Goal: Communication & Community: Connect with others

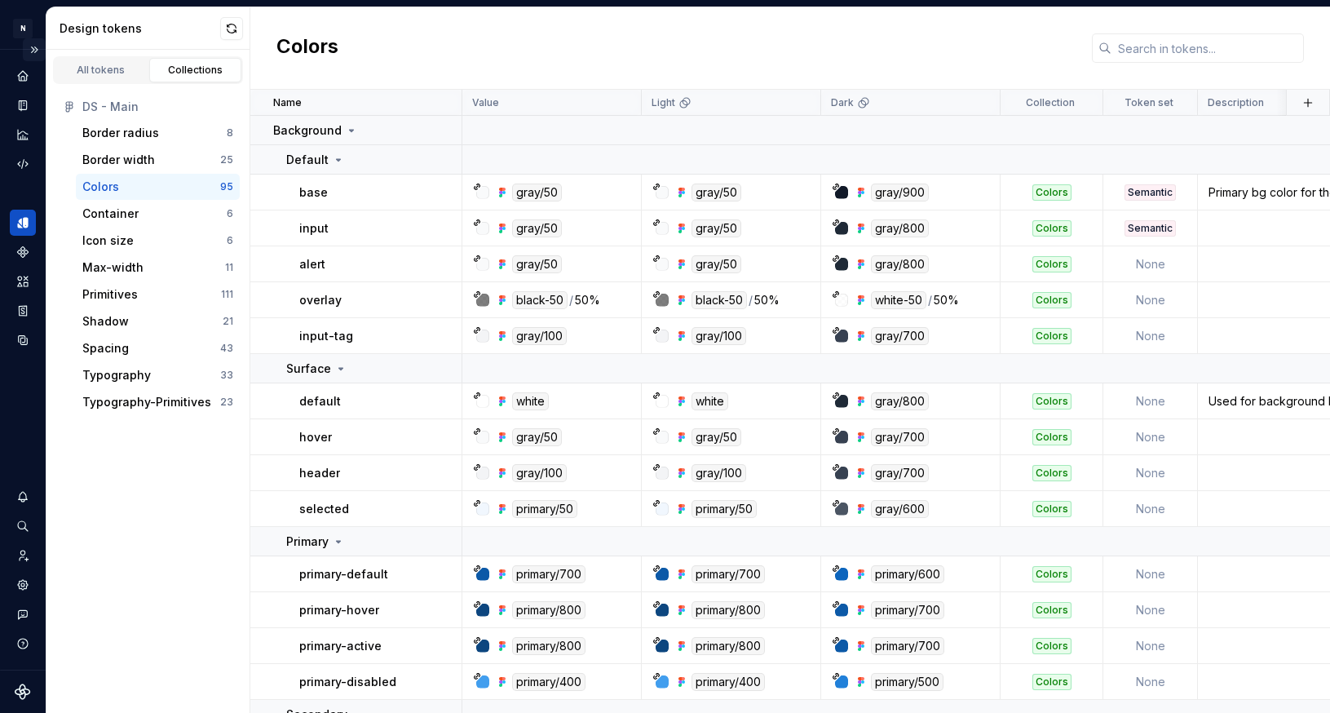
click at [36, 46] on button "Expand sidebar" at bounding box center [34, 49] width 23 height 23
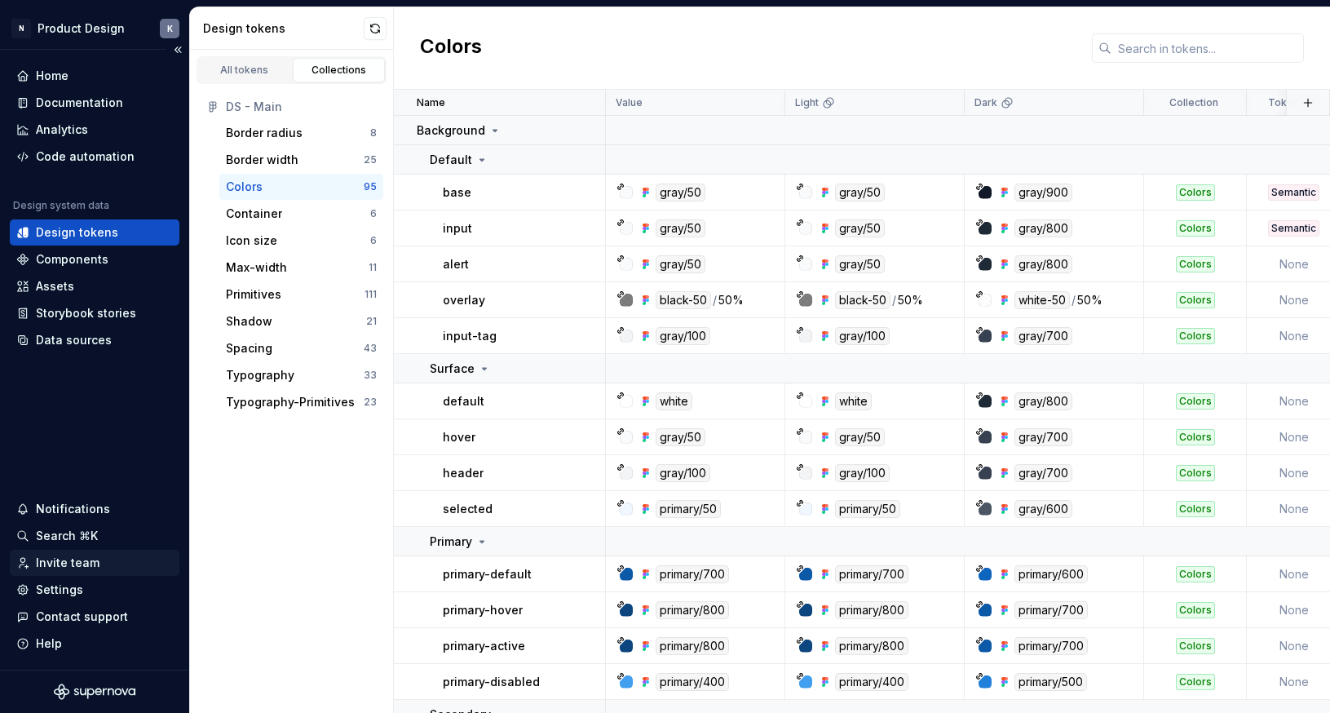
click at [95, 560] on div "Invite team" at bounding box center [68, 563] width 64 height 16
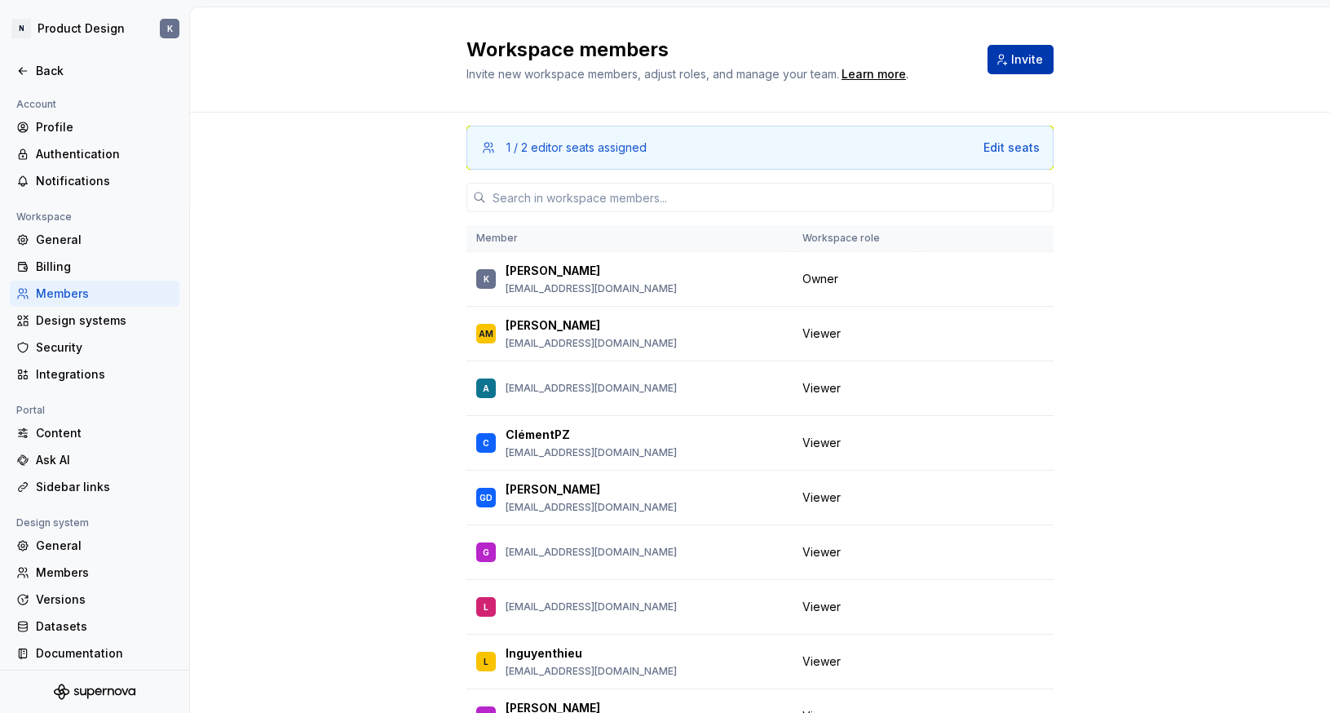
click at [1010, 63] on button "Invite" at bounding box center [1021, 59] width 66 height 29
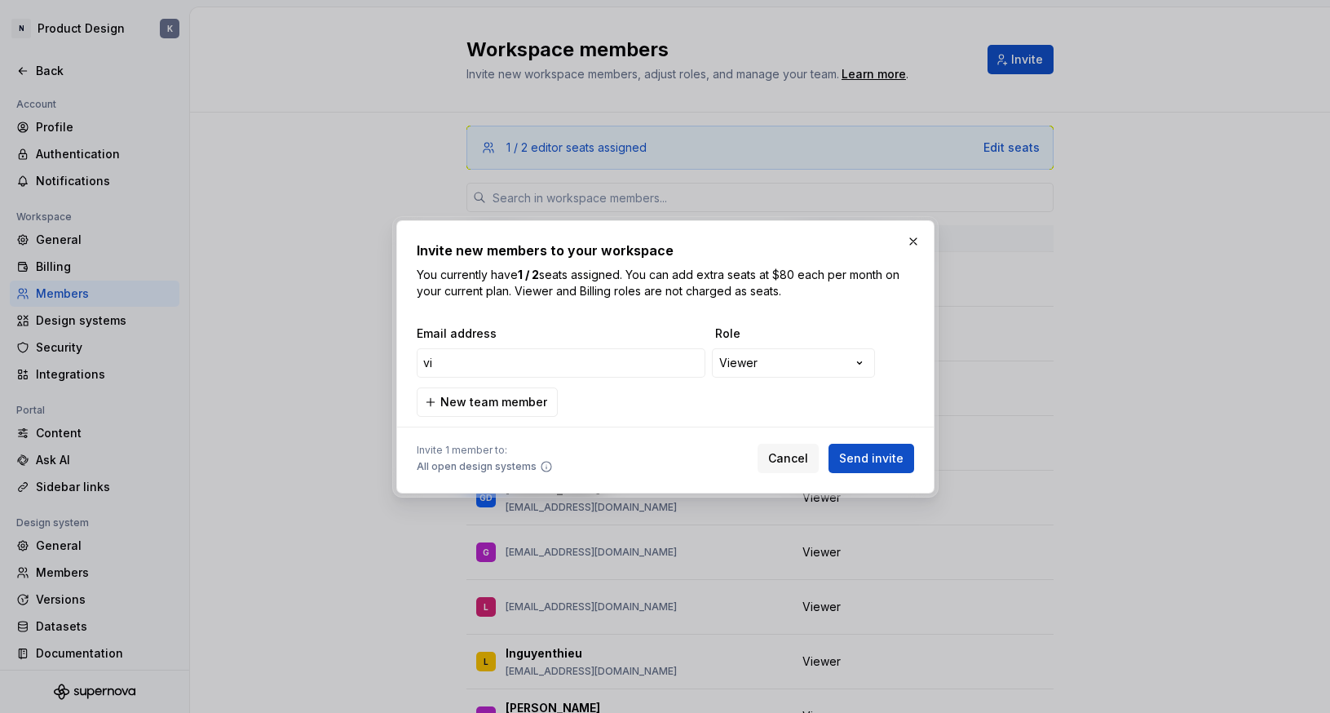
type input "v"
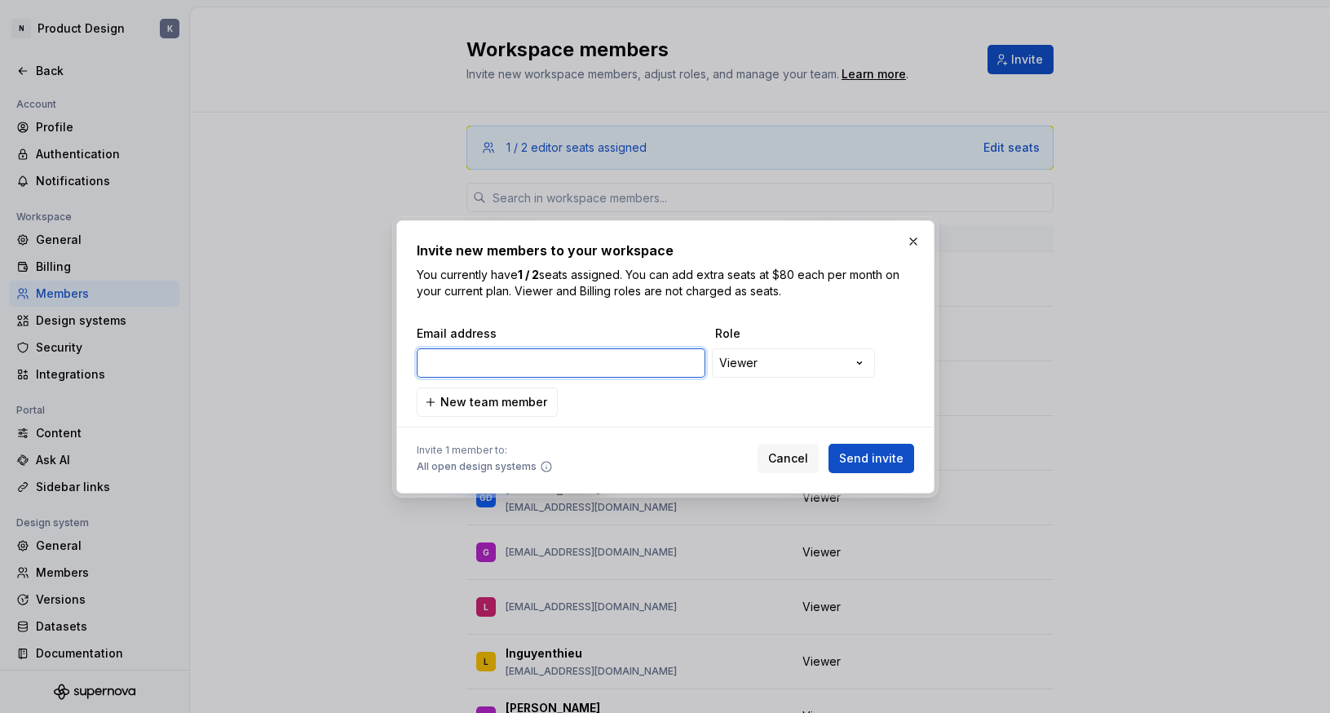
click at [551, 361] on input "email" at bounding box center [561, 362] width 289 height 29
paste input "[EMAIL_ADDRESS]@[EMAIL_ADDRESS]@[DOMAIN_NAME]"
click at [578, 365] on input "[EMAIL_ADDRESS]@[EMAIL_ADDRESS]@[DOMAIN_NAME]" at bounding box center [561, 362] width 289 height 29
click at [622, 365] on input "[EMAIL_ADDRESS][DOMAIN_NAME], [EMAIL_ADDRESS]@[EMAIL_ADDRESS][DOMAIN_NAME]" at bounding box center [561, 362] width 289 height 29
type input "[EMAIL_ADDRESS][DOMAIN_NAME], [EMAIL_ADDRESS][DOMAIN_NAME], [EMAIL_ADDRESS][DOM…"
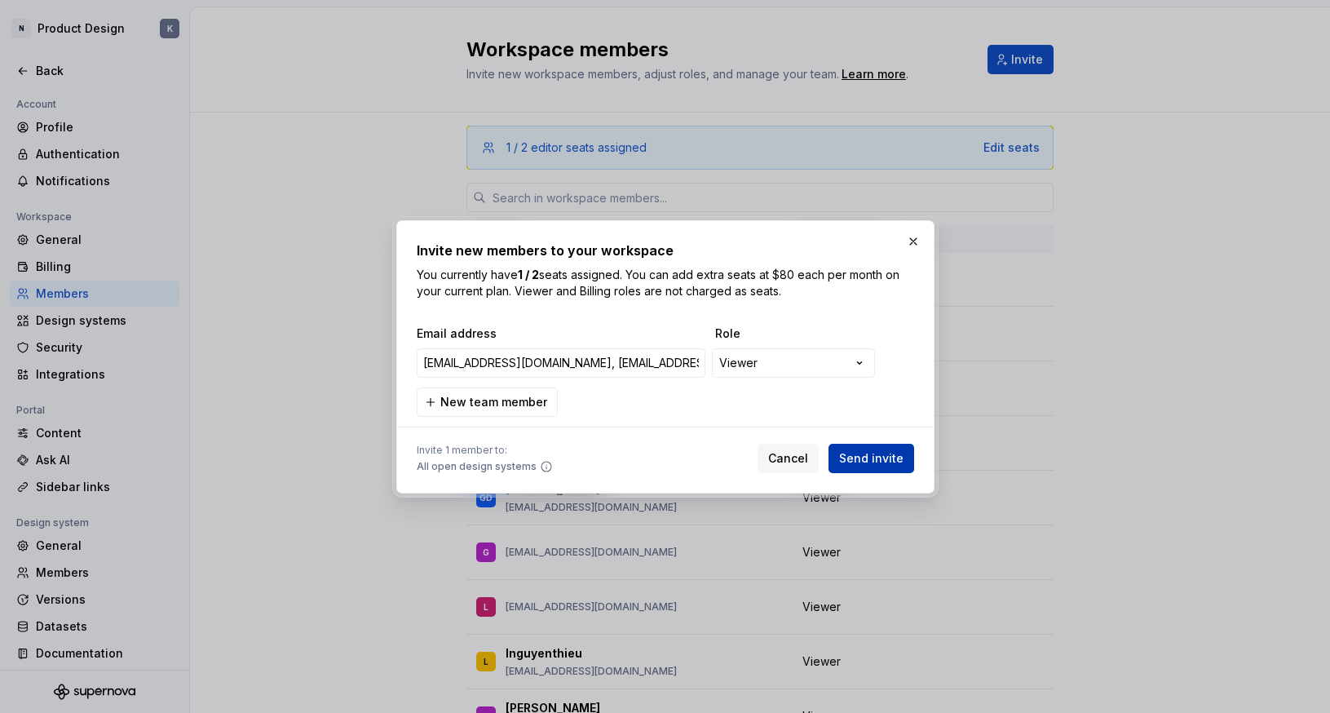
click at [870, 458] on form "**********" at bounding box center [666, 399] width 498 height 148
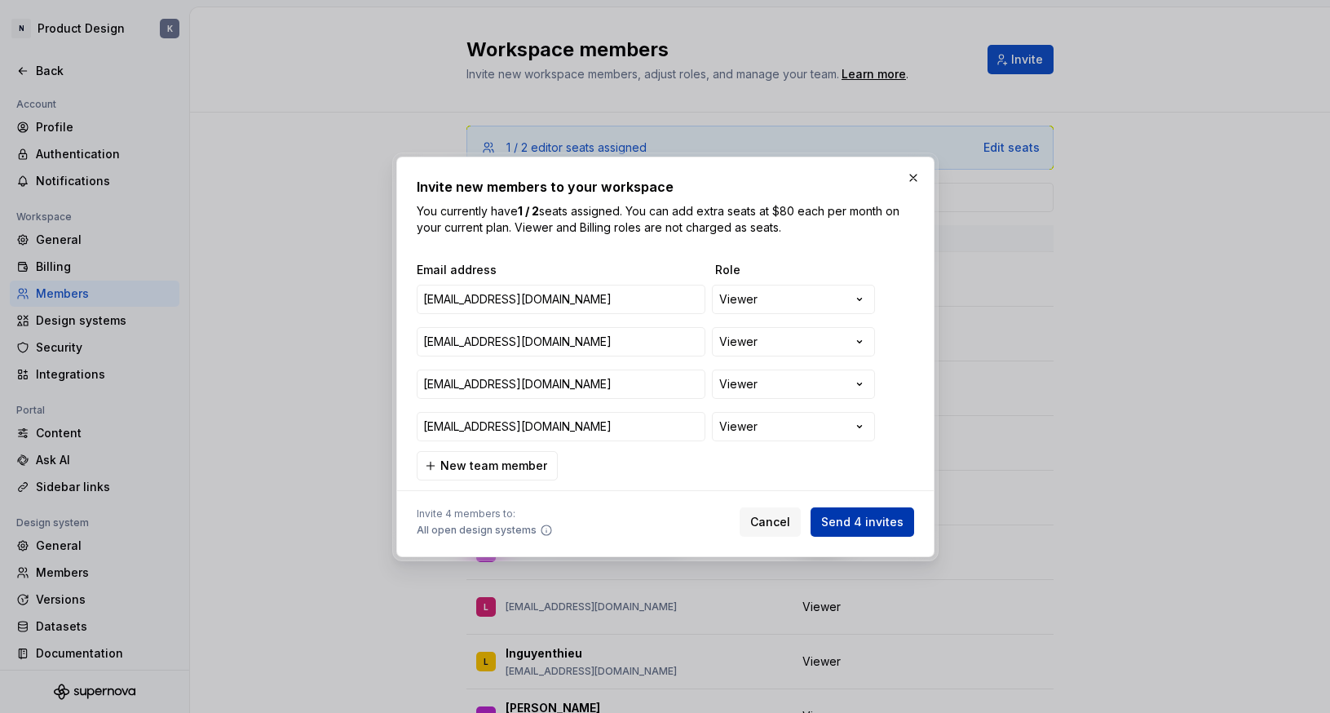
click at [859, 521] on span "Send 4 invites" at bounding box center [862, 522] width 82 height 16
drag, startPoint x: 859, startPoint y: 521, endPoint x: 777, endPoint y: 525, distance: 81.7
click at [777, 525] on div "Cancel Send 4 invites" at bounding box center [827, 521] width 175 height 29
click at [777, 525] on span "Cancel" at bounding box center [770, 522] width 40 height 16
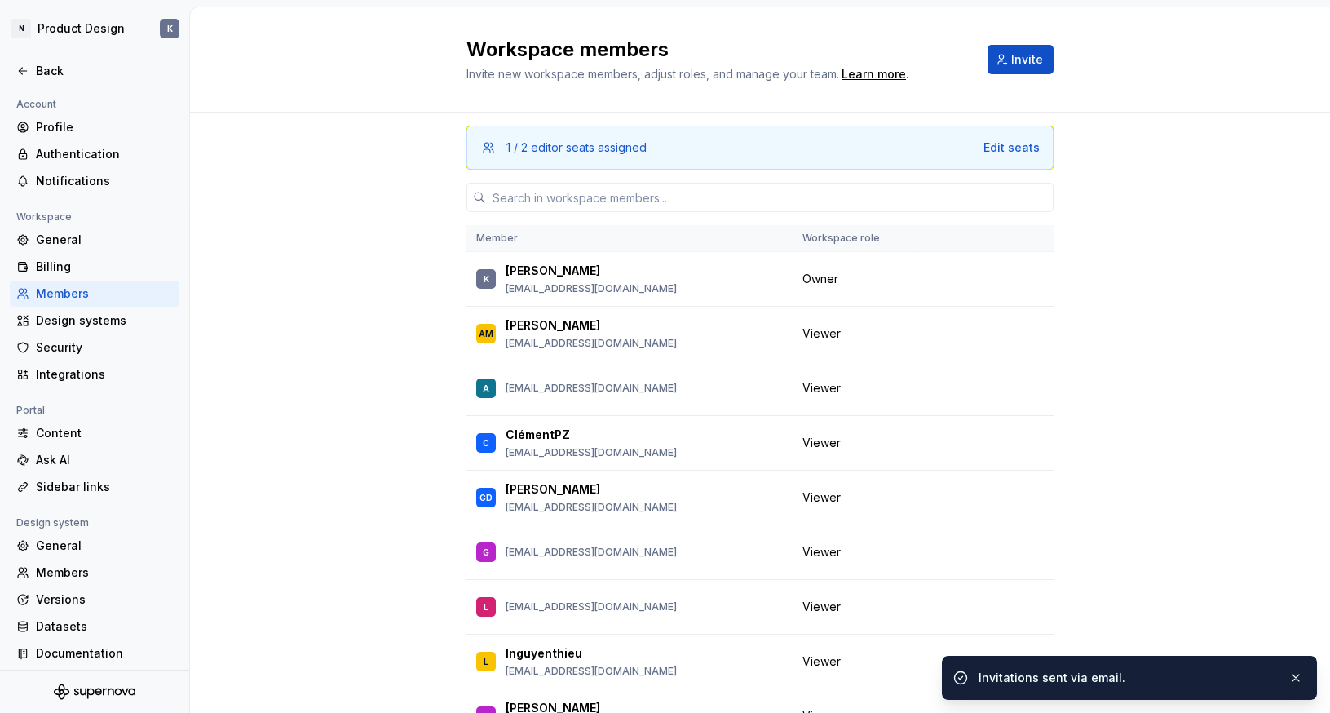
click at [0, 712] on nordpass-portal at bounding box center [0, 713] width 0 height 0
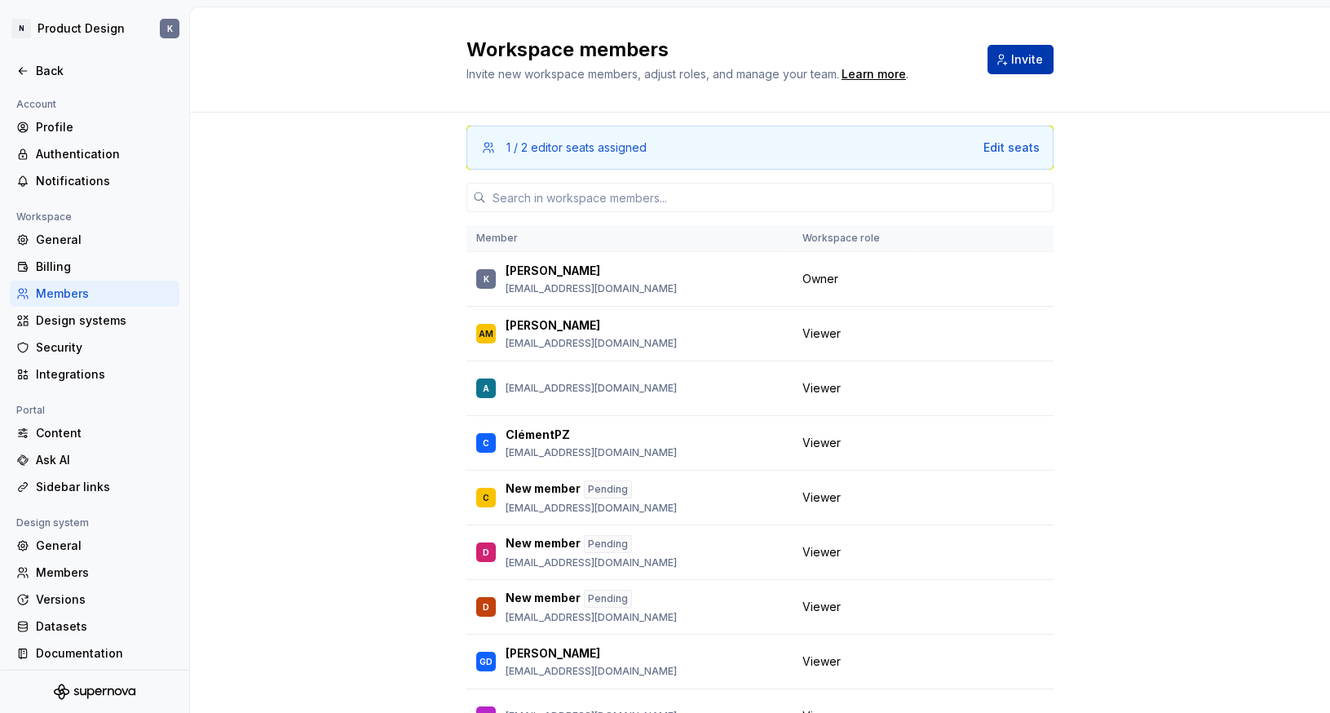
click at [1013, 58] on button "Invite" at bounding box center [1021, 59] width 66 height 29
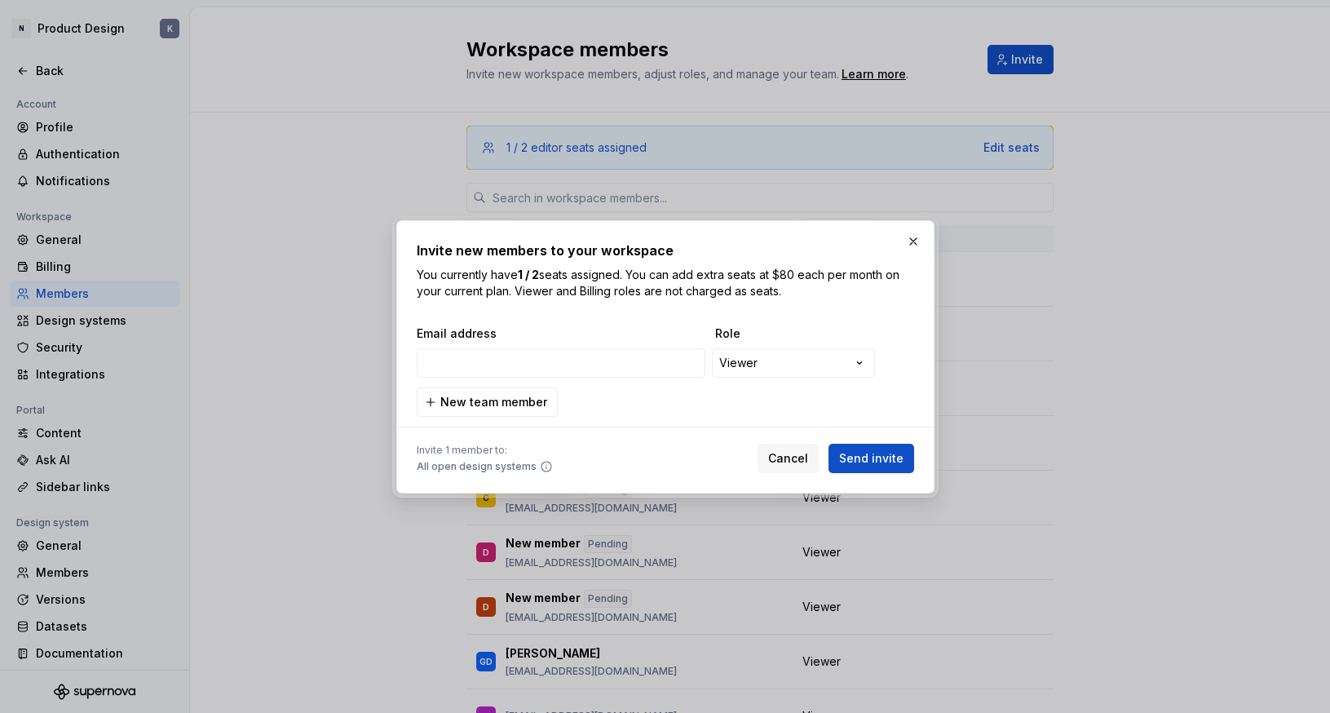
type input "v"
click at [596, 366] on input "[EMAIL_ADDRESS]@[EMAIL_ADDRESS]@[DOMAIN_NAME]" at bounding box center [561, 362] width 289 height 29
type input "[EMAIL_ADDRESS][DOMAIN_NAME]"
click at [883, 459] on span "Send invite" at bounding box center [871, 458] width 64 height 16
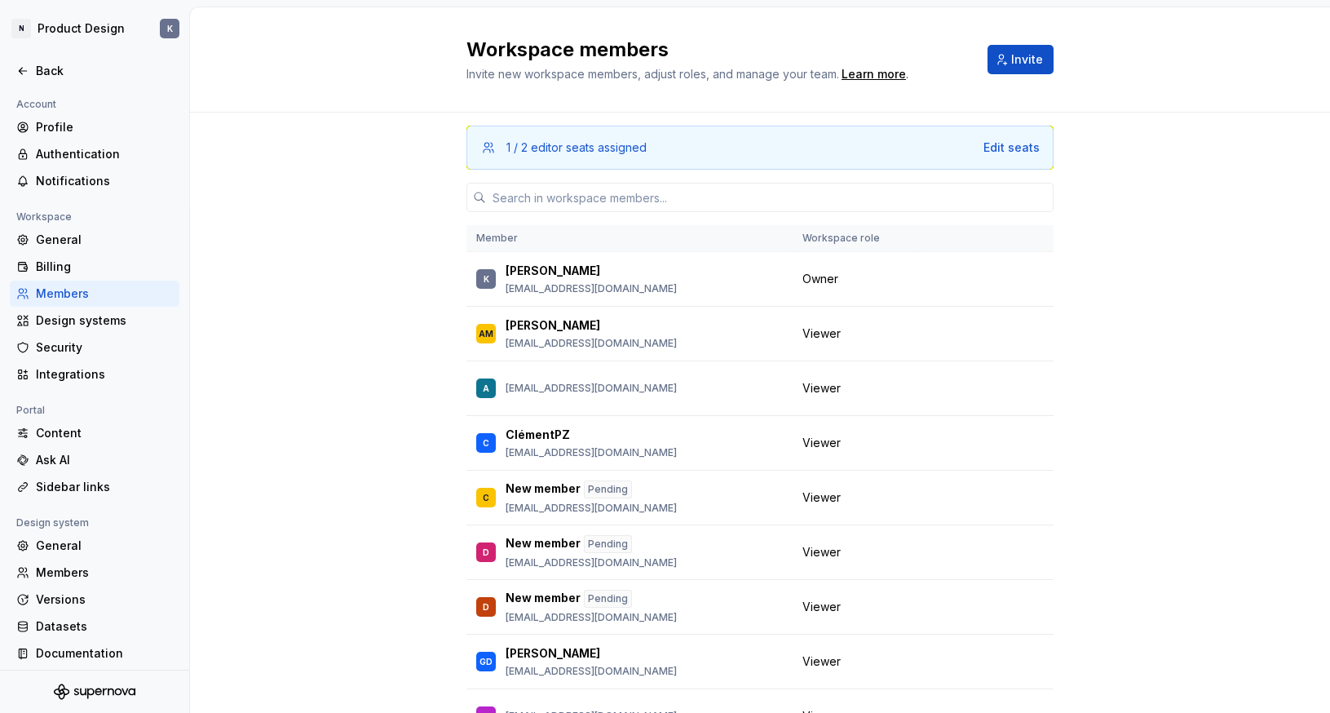
click at [0, 712] on nordpass-portal at bounding box center [0, 713] width 0 height 0
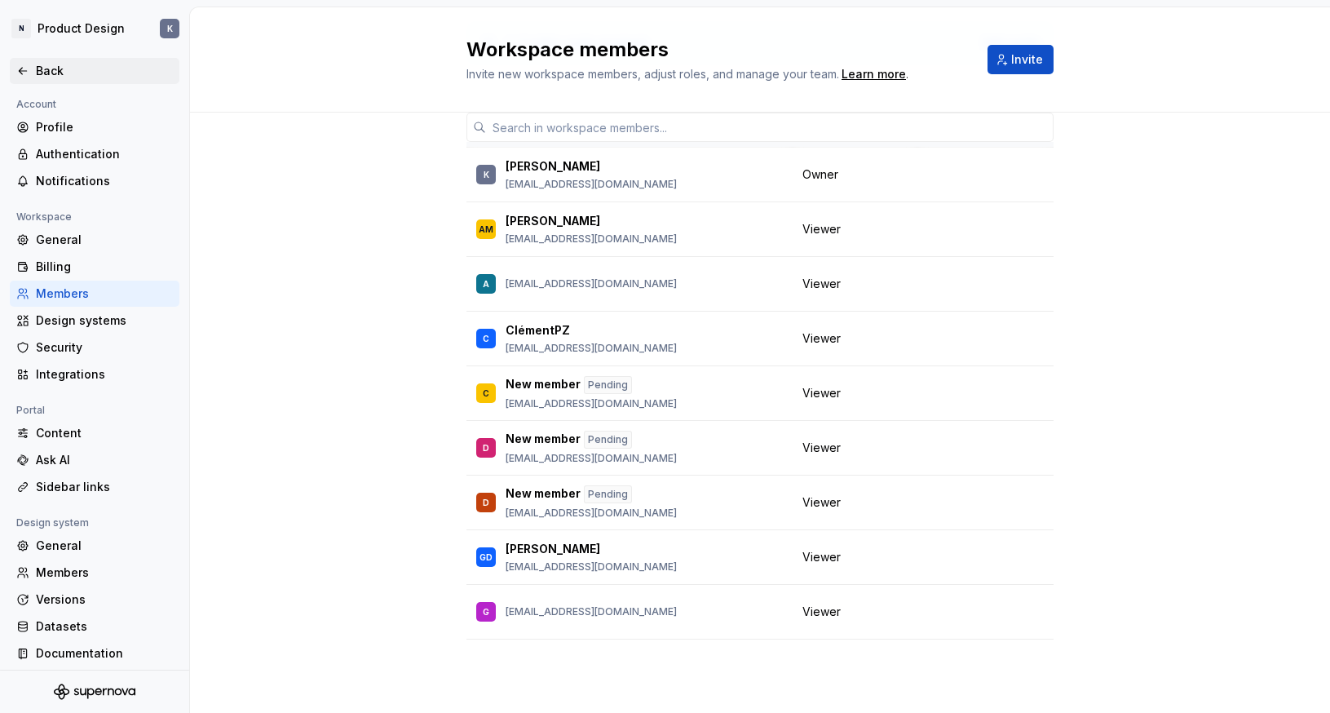
click at [25, 73] on icon at bounding box center [22, 70] width 13 height 13
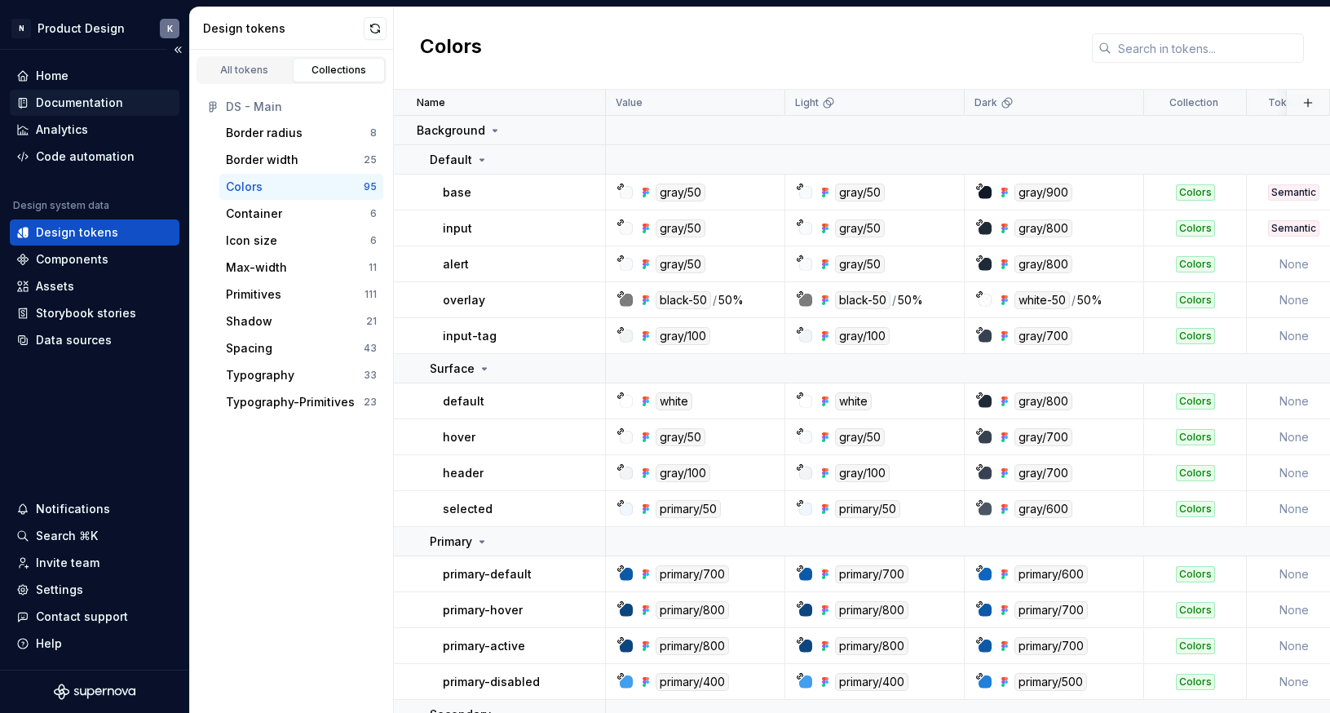
click at [92, 104] on div "Documentation" at bounding box center [79, 103] width 87 height 16
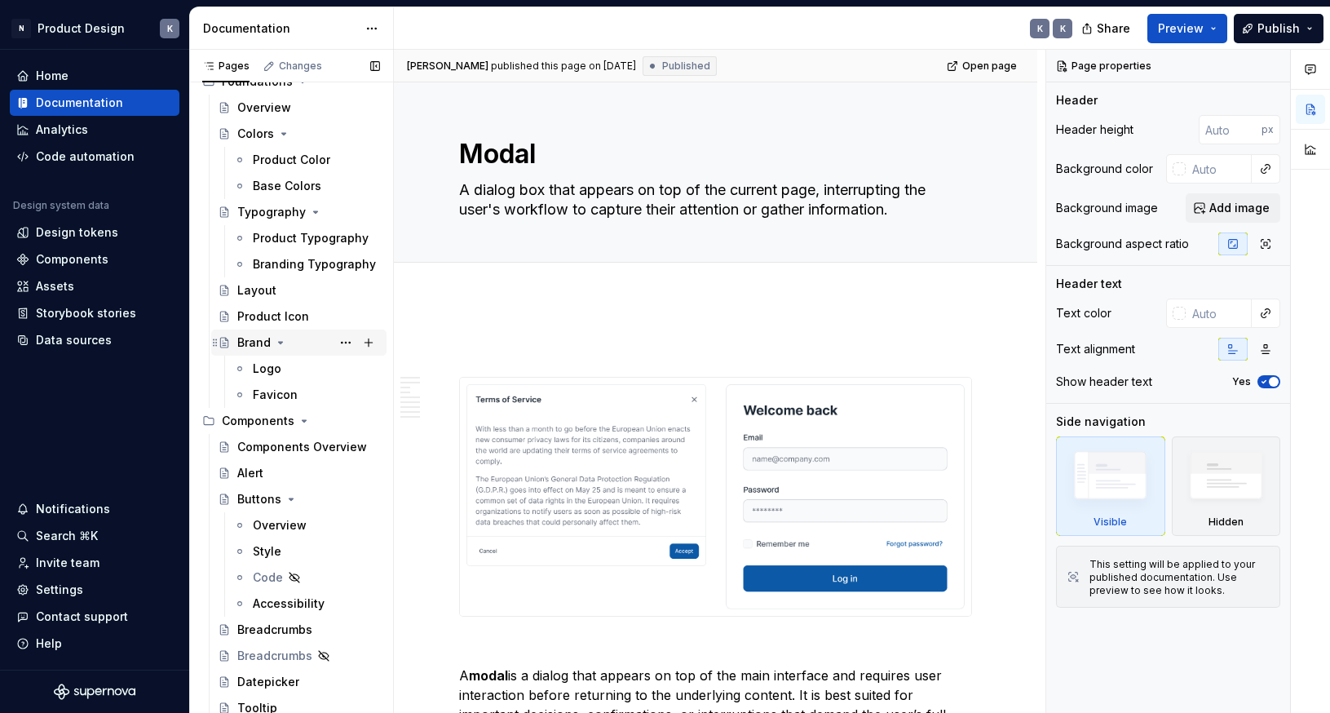
scroll to position [296, 0]
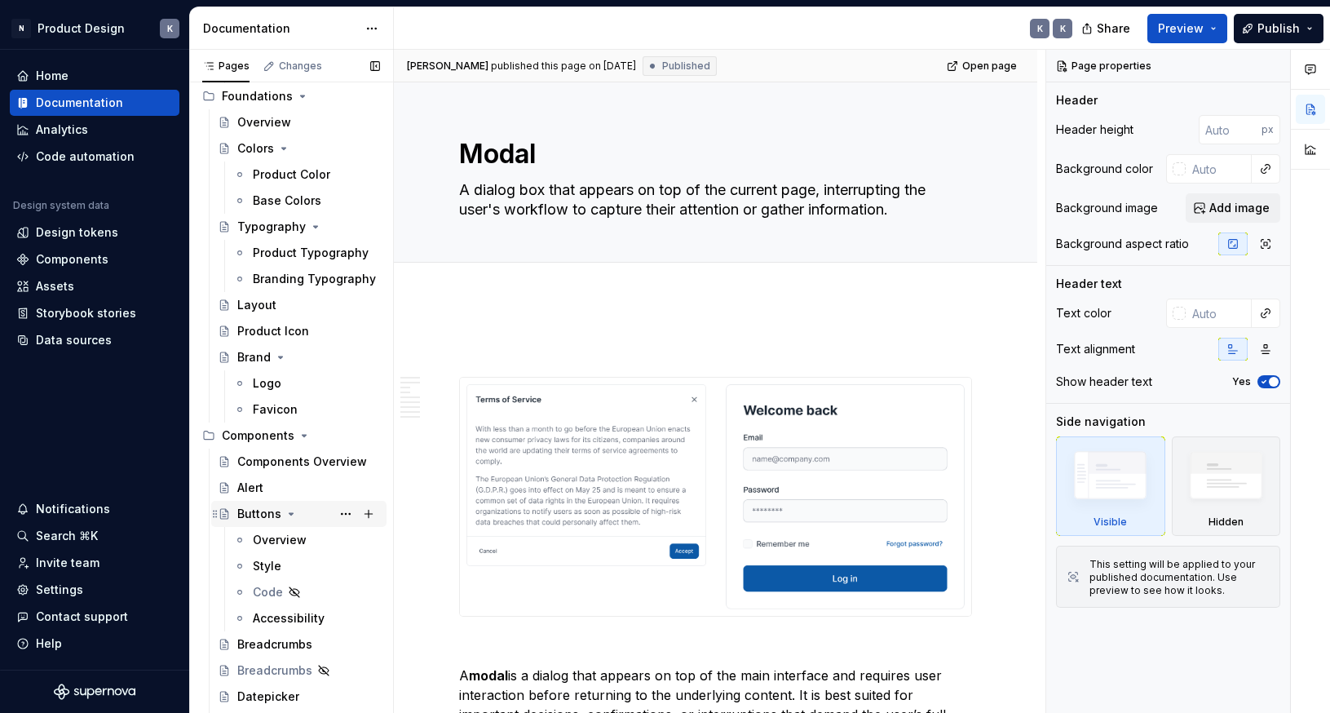
click at [256, 507] on div "Buttons" at bounding box center [259, 514] width 44 height 16
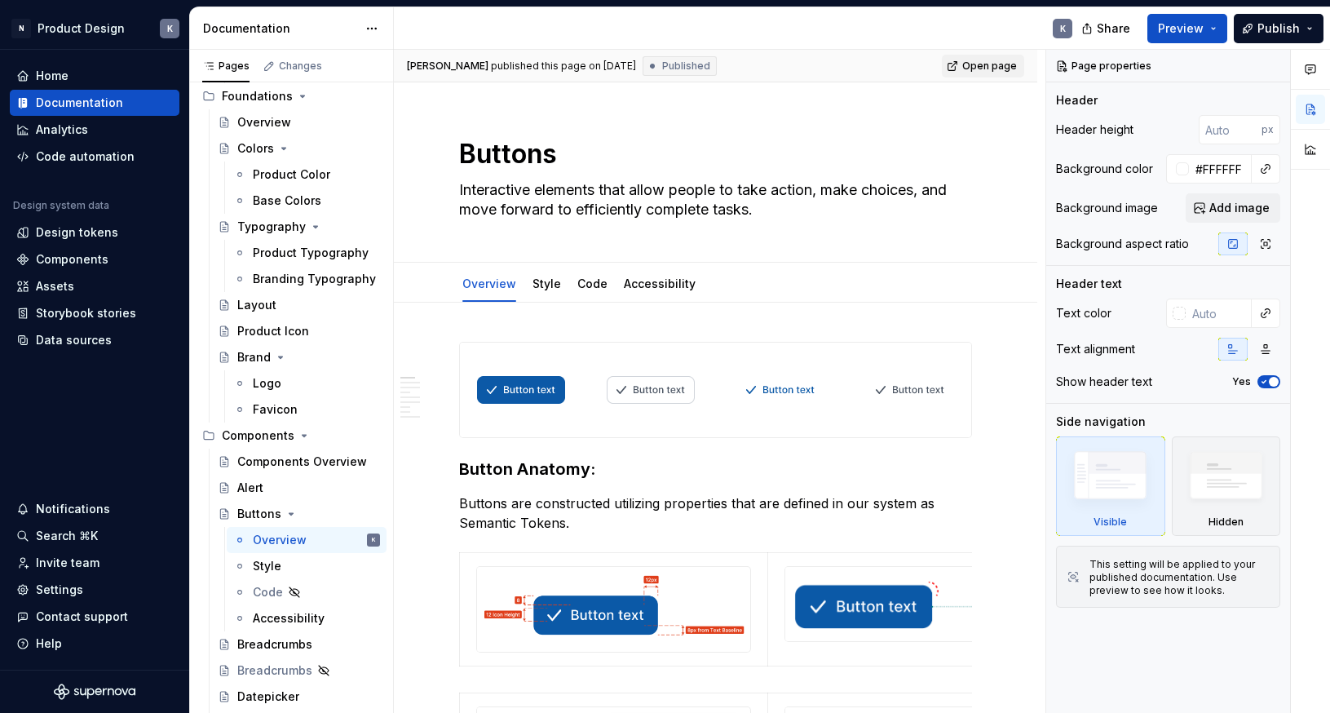
type textarea "*"
click at [977, 66] on span "Open page" at bounding box center [990, 66] width 55 height 13
